Goal: Task Accomplishment & Management: Manage account settings

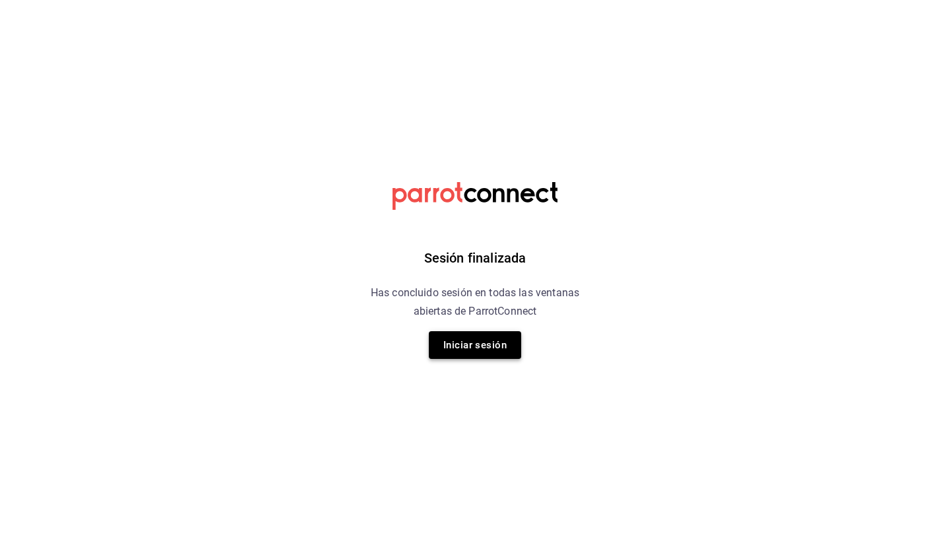
click at [481, 341] on button "Iniciar sesión" at bounding box center [475, 345] width 92 height 28
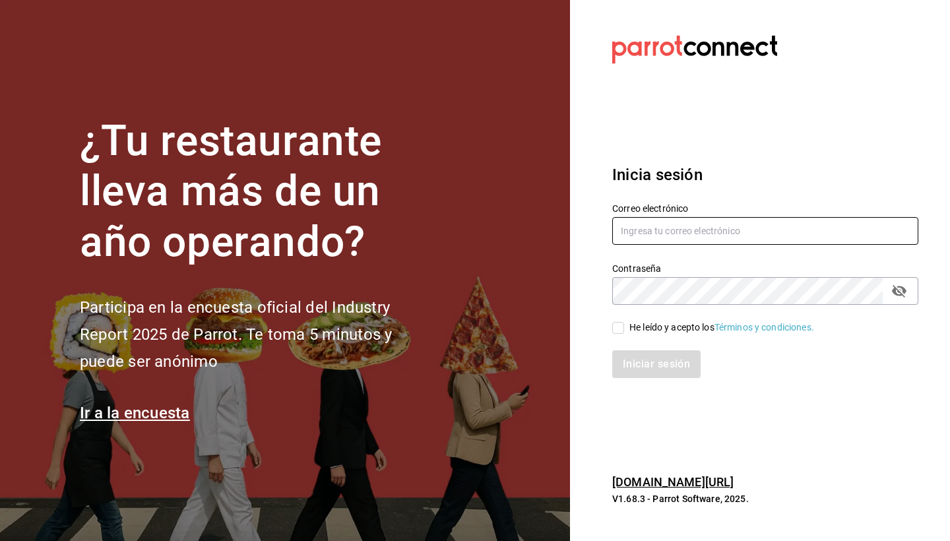
type input "goldenespressocafe@gmail.com"
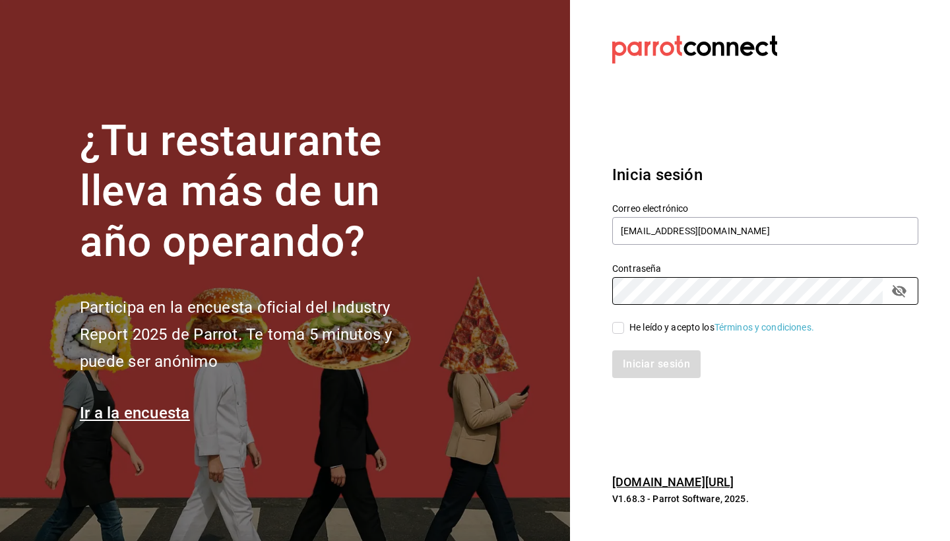
click at [614, 325] on input "He leído y acepto los Términos y condiciones." at bounding box center [618, 328] width 12 height 12
checkbox input "true"
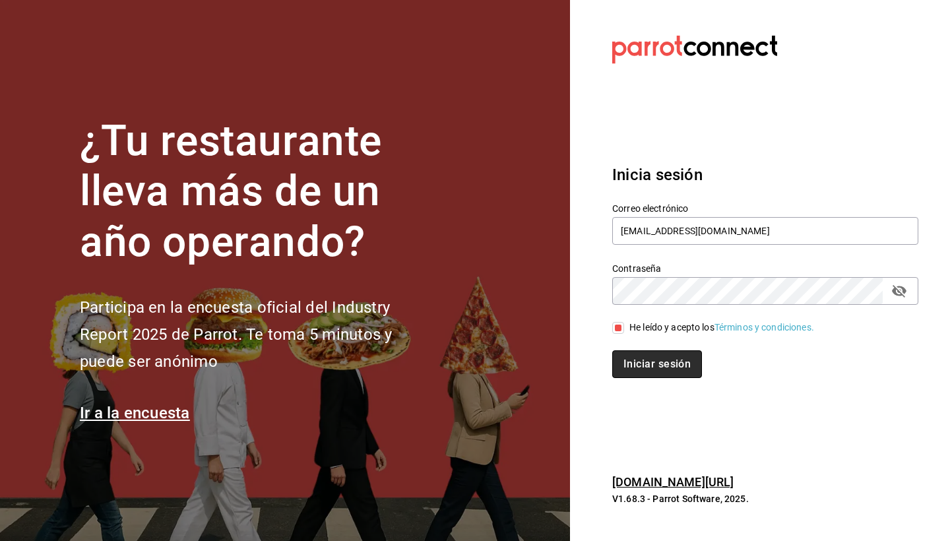
click at [655, 355] on button "Iniciar sesión" at bounding box center [657, 364] width 90 height 28
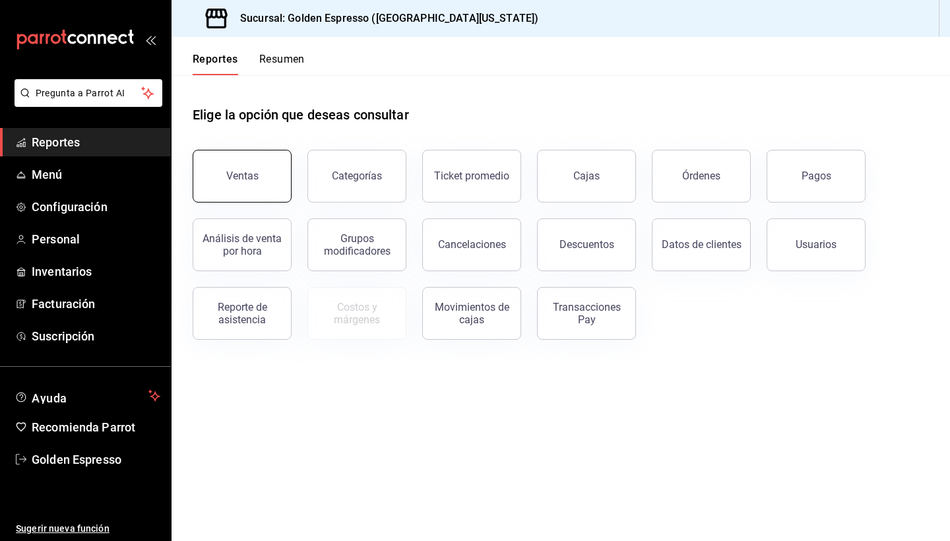
click at [256, 181] on div "Ventas" at bounding box center [242, 175] width 32 height 13
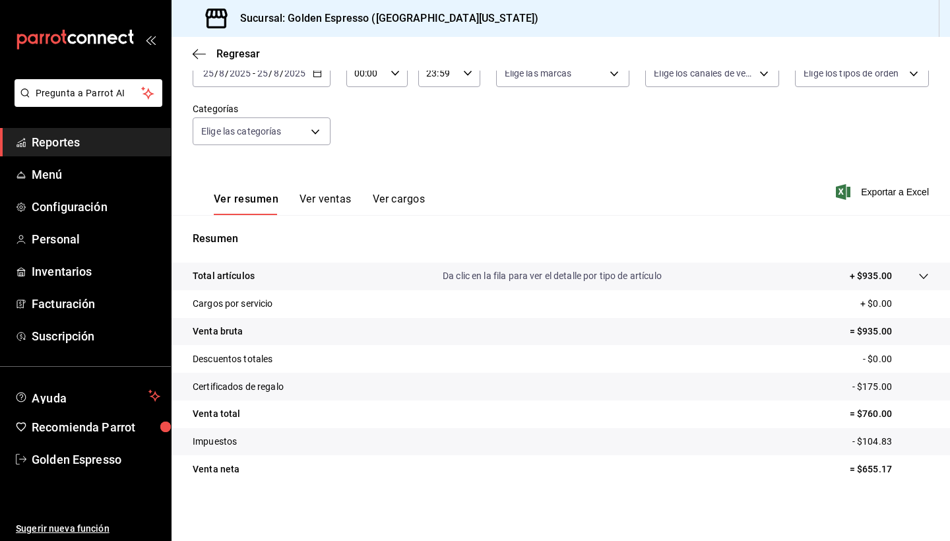
scroll to position [91, 0]
click at [328, 196] on button "Ver ventas" at bounding box center [325, 204] width 52 height 22
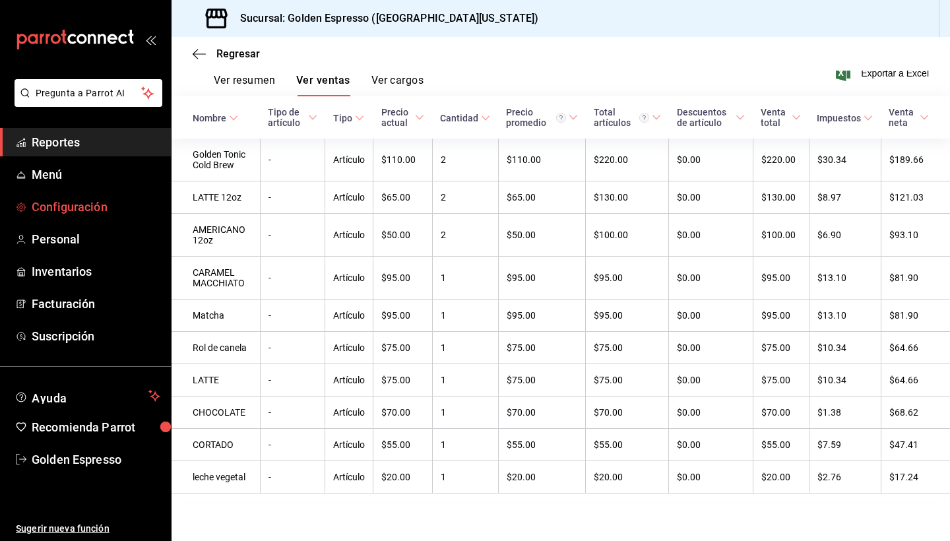
click at [69, 210] on span "Configuración" at bounding box center [96, 207] width 129 height 18
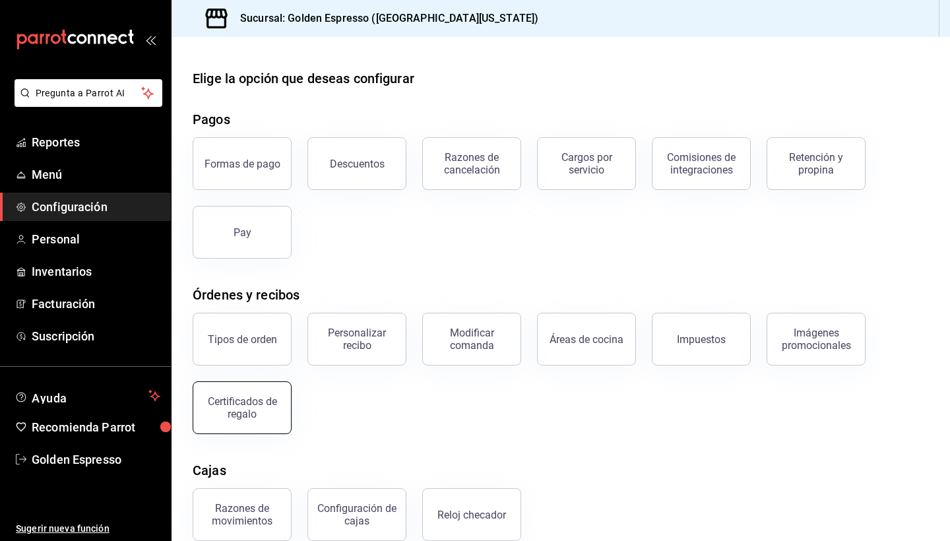
click at [261, 402] on div "Certificados de regalo" at bounding box center [242, 407] width 82 height 25
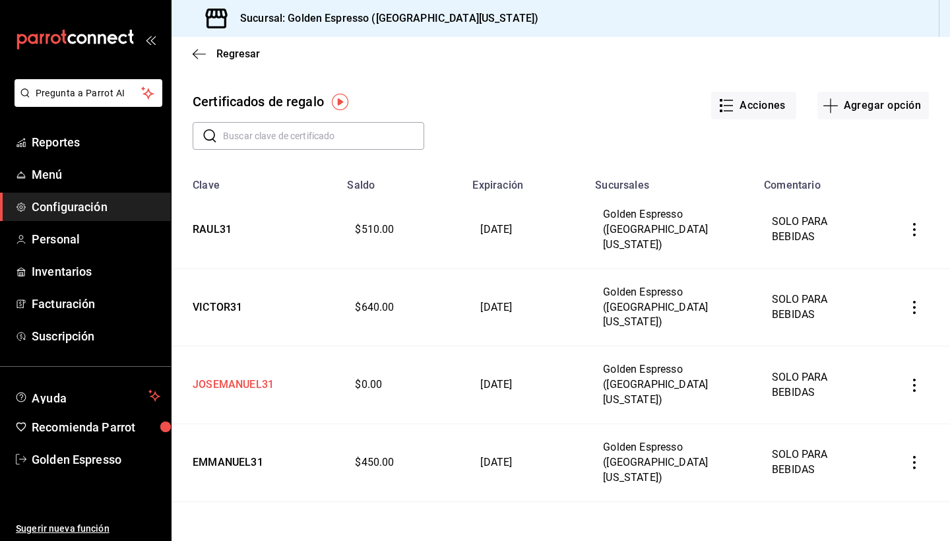
click at [236, 346] on td "JOSEMANUEL31" at bounding box center [255, 385] width 168 height 78
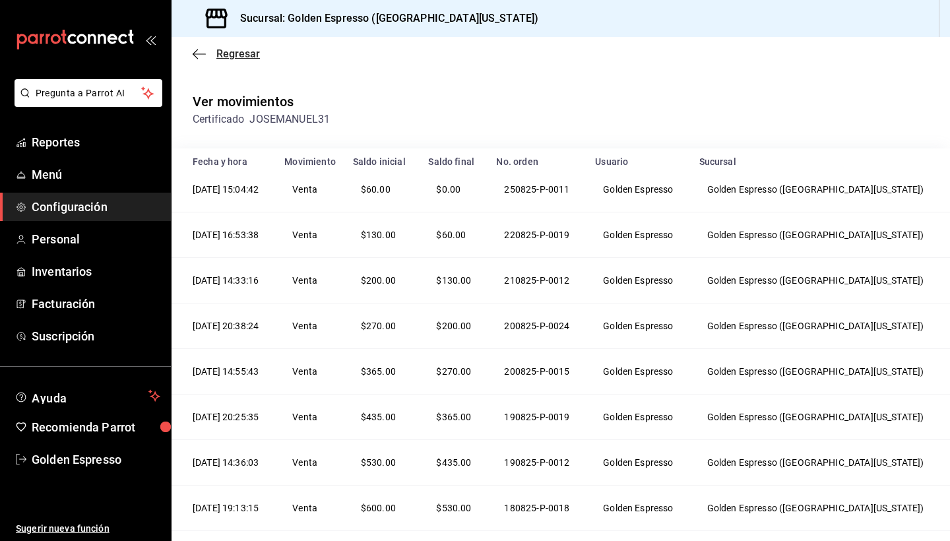
click at [203, 51] on icon "button" at bounding box center [199, 54] width 13 height 12
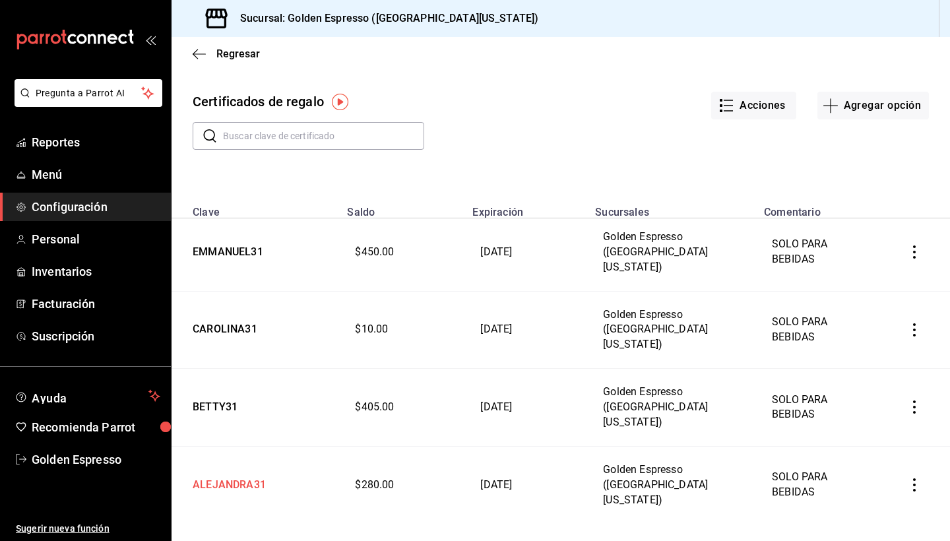
scroll to position [244, 0]
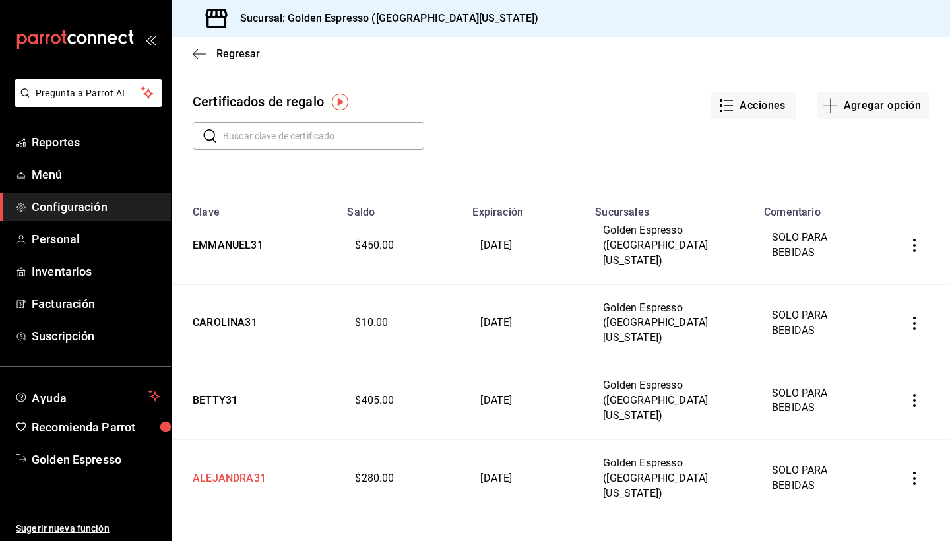
click at [234, 439] on td "ALEJANDRA31" at bounding box center [255, 478] width 168 height 78
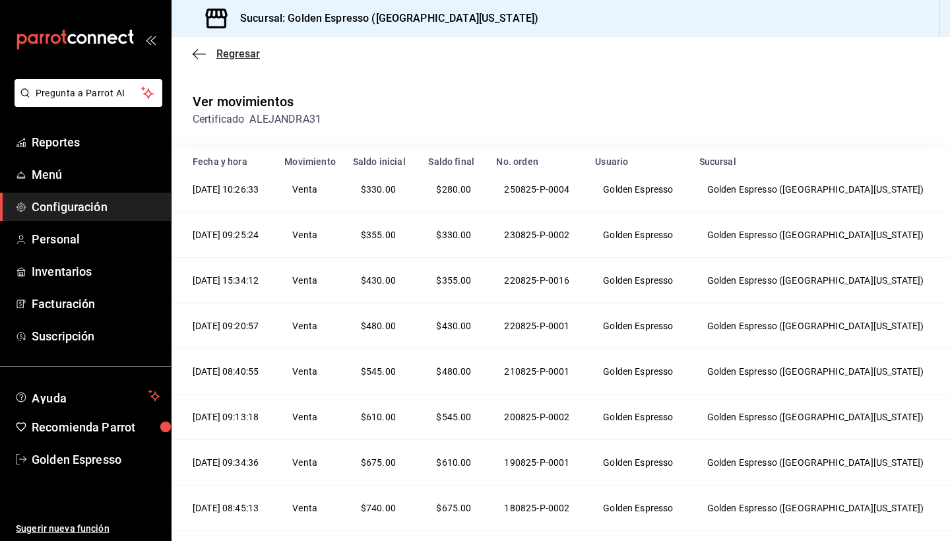
click at [203, 56] on icon "button" at bounding box center [199, 54] width 13 height 12
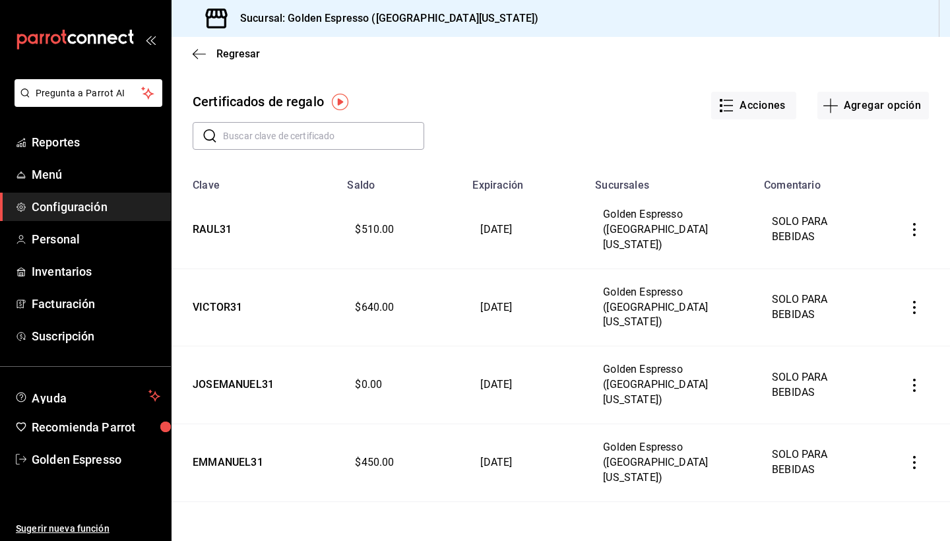
click at [236, 501] on td "CAROLINA31" at bounding box center [255, 540] width 168 height 78
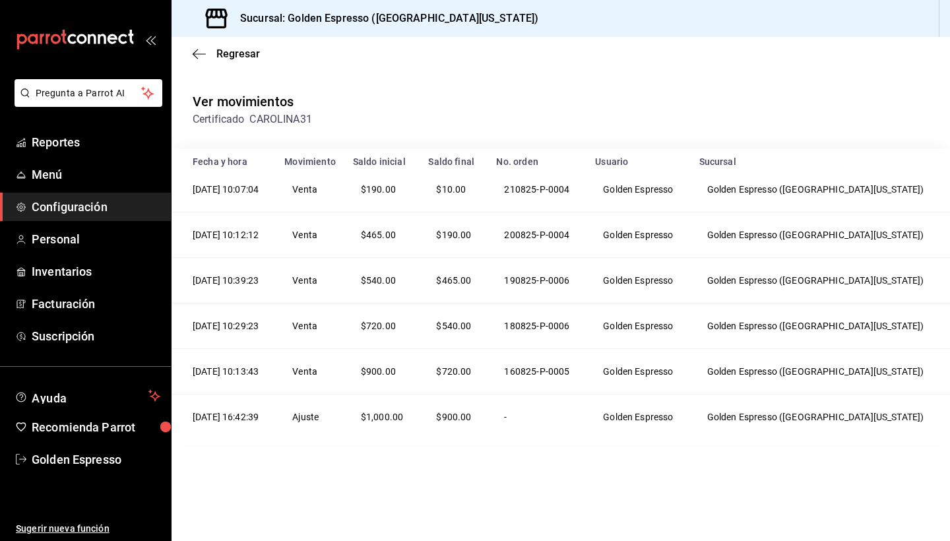
click at [203, 66] on div "Regresar" at bounding box center [560, 54] width 778 height 34
click at [197, 57] on icon "button" at bounding box center [195, 54] width 5 height 10
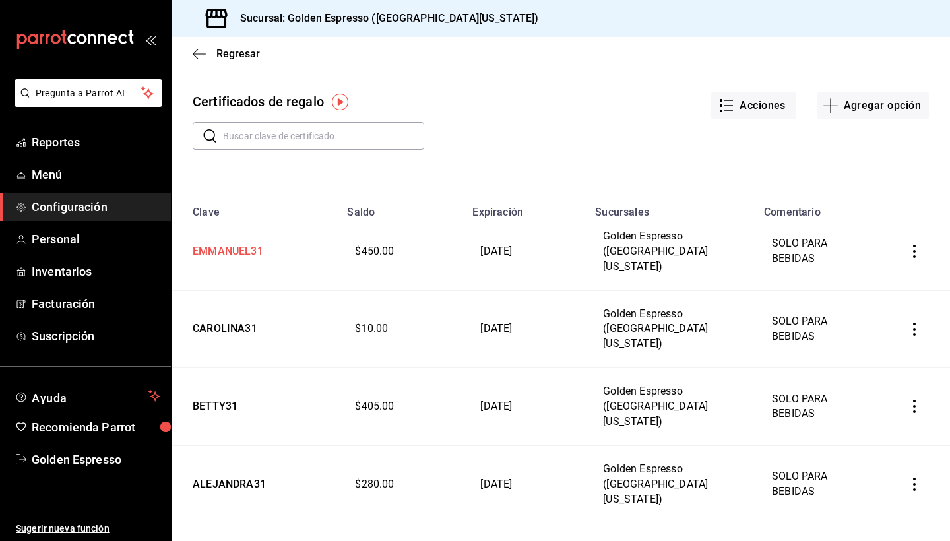
scroll to position [240, 0]
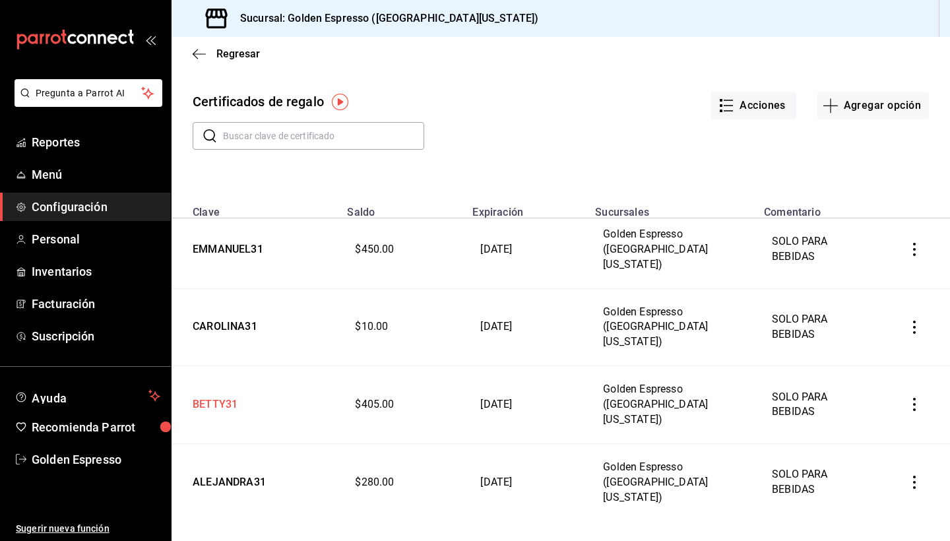
click at [210, 366] on td "BETTY31" at bounding box center [255, 405] width 168 height 78
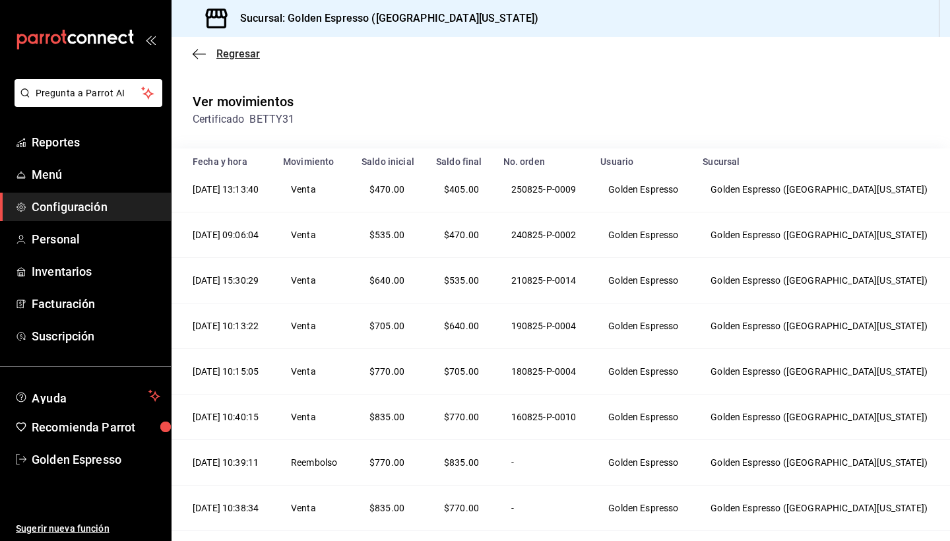
click at [197, 56] on icon "button" at bounding box center [199, 54] width 13 height 12
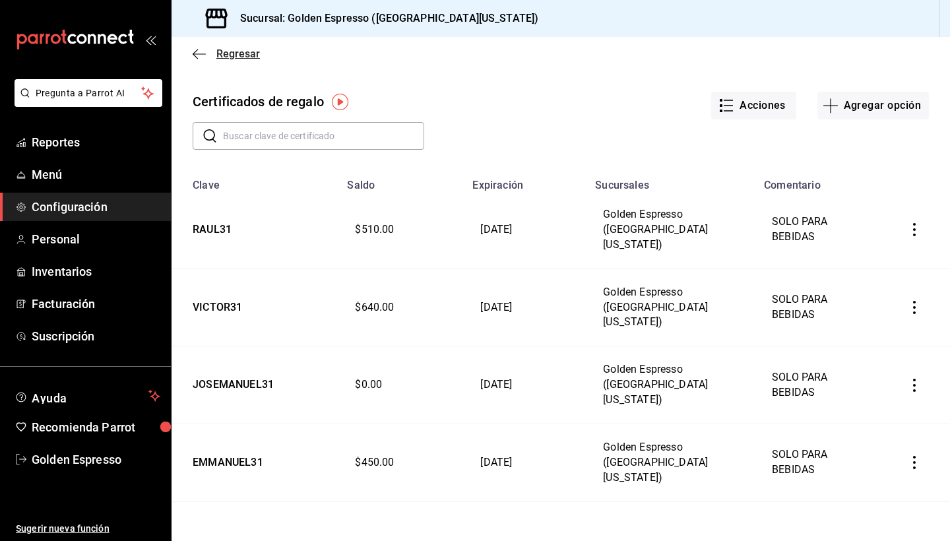
click at [199, 59] on icon "button" at bounding box center [199, 54] width 13 height 12
